Goal: Communication & Community: Answer question/provide support

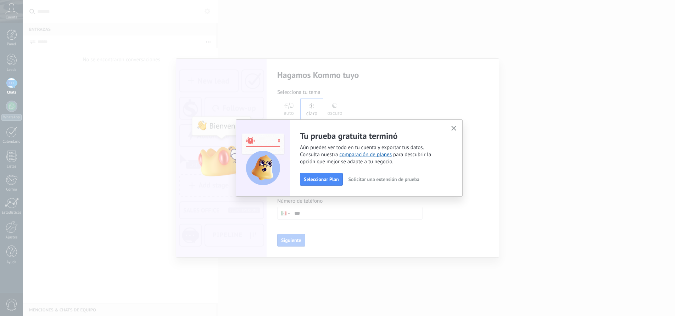
click at [455, 131] on icon "button" at bounding box center [453, 128] width 5 height 5
